Goal: Information Seeking & Learning: Learn about a topic

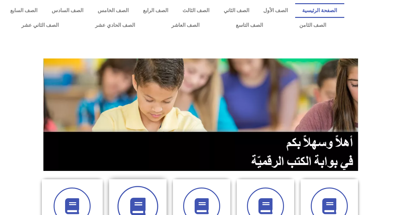
click at [154, 199] on span at bounding box center [137, 206] width 41 height 41
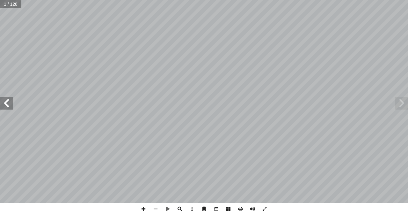
click at [10, 106] on span at bounding box center [6, 103] width 13 height 13
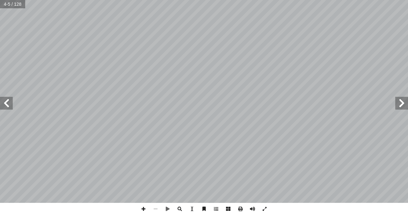
click at [10, 106] on span at bounding box center [6, 103] width 13 height 13
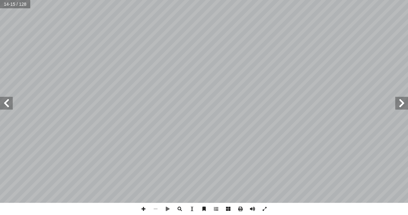
click at [10, 106] on span at bounding box center [6, 103] width 13 height 13
click at [400, 103] on span at bounding box center [401, 103] width 13 height 13
click at [143, 211] on span at bounding box center [143, 208] width 12 height 12
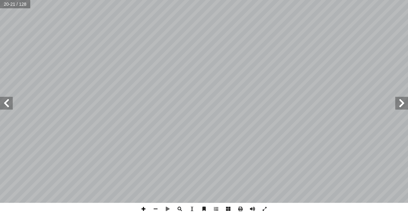
click at [141, 207] on span at bounding box center [143, 208] width 12 height 12
click at [155, 208] on span at bounding box center [155, 208] width 12 height 12
